Goal: Transaction & Acquisition: Obtain resource

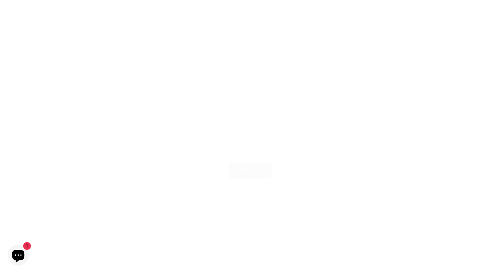
scroll to position [1457, 0]
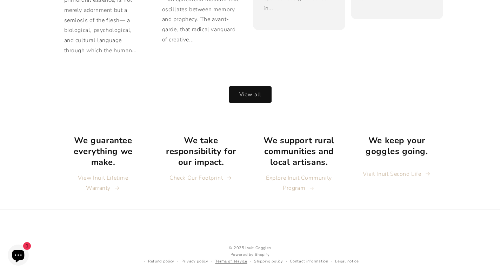
click at [236, 258] on link "Terms of service" at bounding box center [231, 261] width 32 height 7
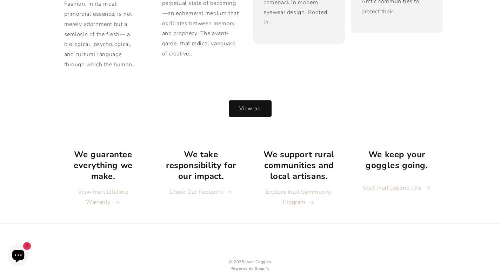
scroll to position [1457, 0]
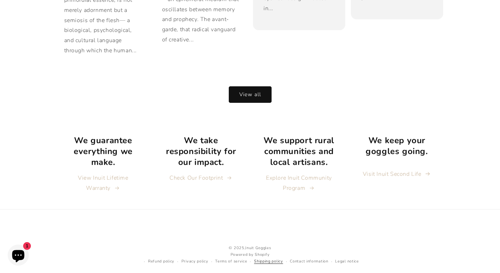
click at [258, 258] on link "Shipping policy" at bounding box center [268, 261] width 29 height 7
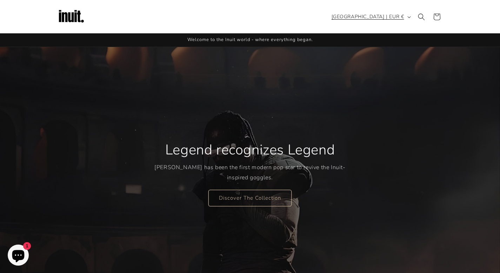
click at [375, 17] on span "[GEOGRAPHIC_DATA] | EUR €" at bounding box center [367, 16] width 73 height 7
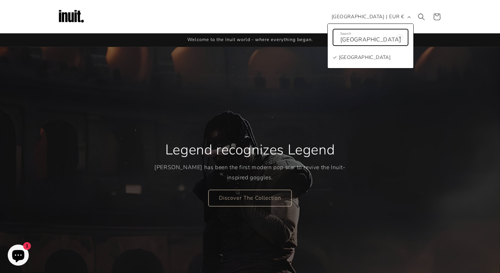
type input "mexico"
click at [388, 63] on link "Mexico EUR €" at bounding box center [362, 57] width 70 height 15
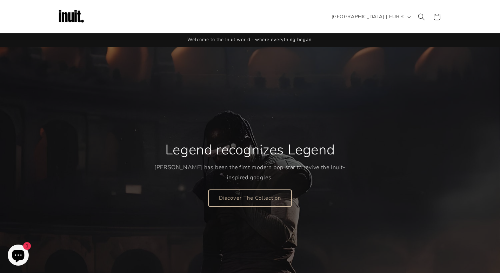
click at [267, 194] on link "Discover The Collection" at bounding box center [249, 197] width 83 height 16
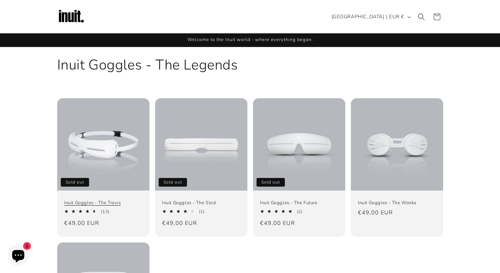
click at [126, 200] on link "Inuit Goggles - The Travis" at bounding box center [103, 203] width 78 height 6
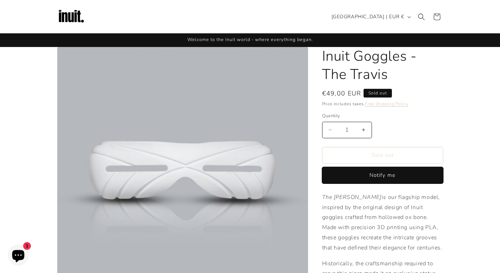
click at [367, 172] on button "Notify me" at bounding box center [382, 175] width 121 height 16
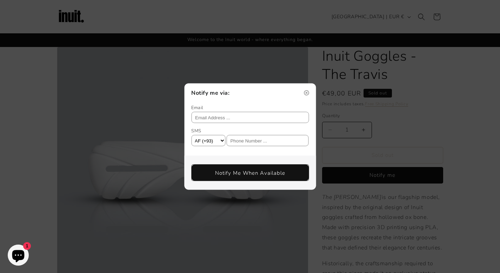
select select "MX"
click at [307, 90] on div "Notify me via:" at bounding box center [249, 93] width 117 height 8
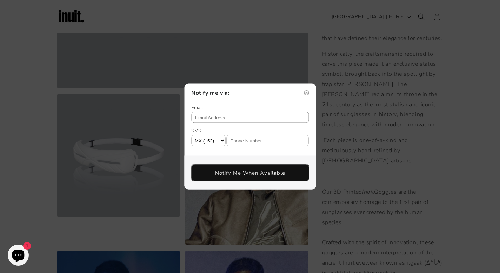
scroll to position [209, 0]
click at [306, 92] on img at bounding box center [306, 92] width 5 height 5
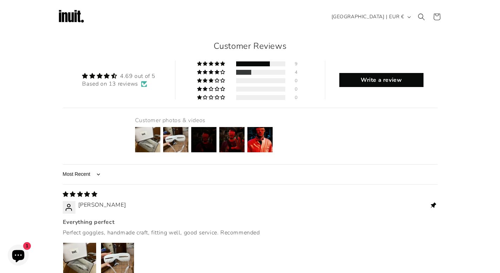
scroll to position [580, 0]
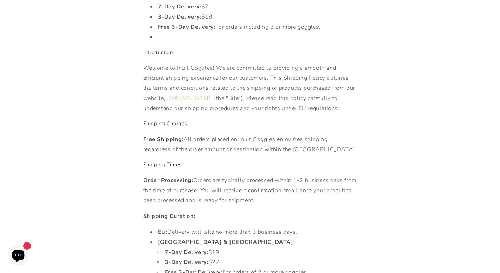
click at [273, 127] on h4 "Shipping Charges" at bounding box center [250, 123] width 214 height 7
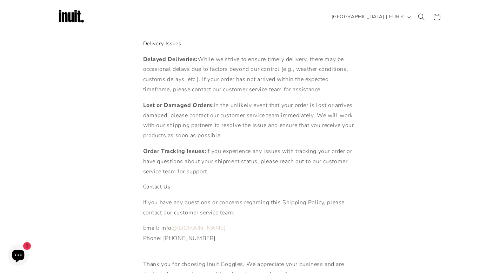
scroll to position [796, 0]
